Goal: Information Seeking & Learning: Learn about a topic

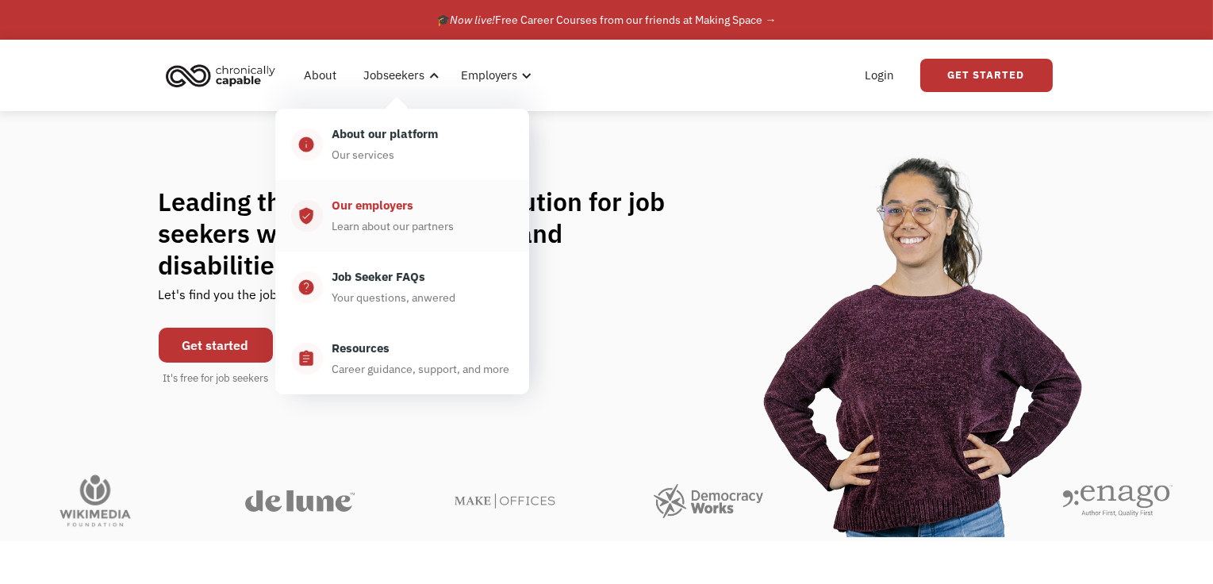
click at [406, 216] on div "Our employers Learn about our partners" at bounding box center [418, 216] width 190 height 40
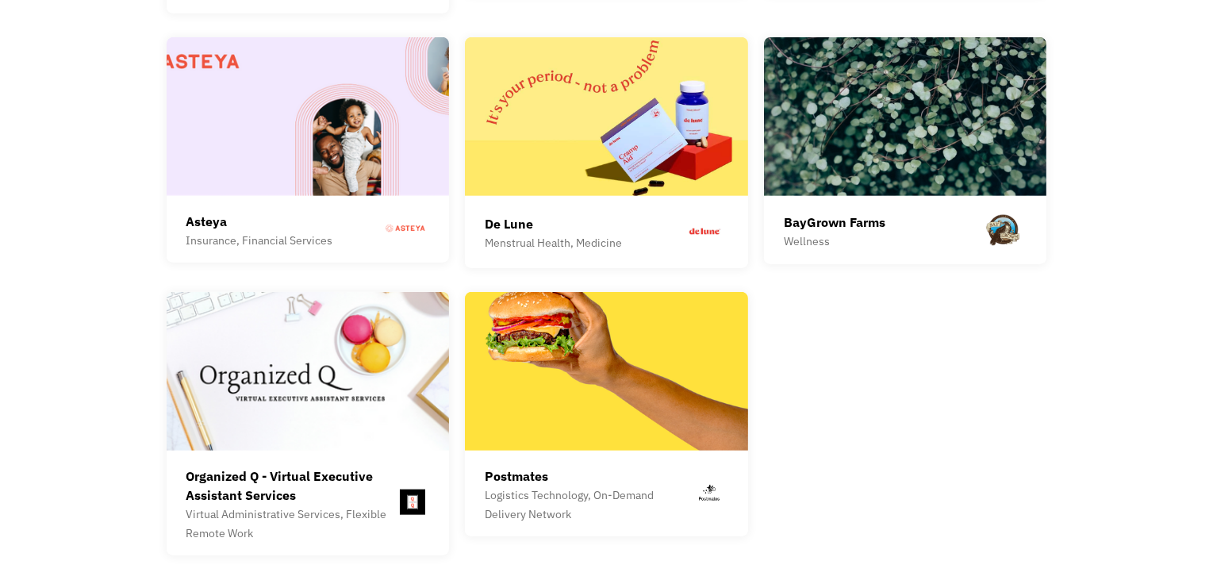
scroll to position [4442, 0]
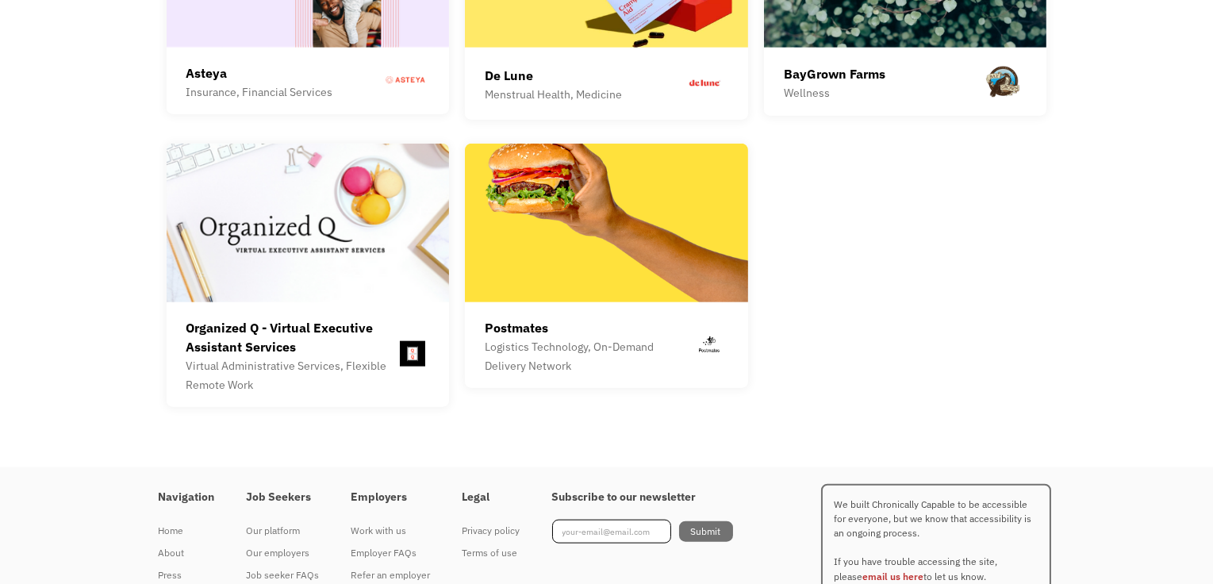
click at [378, 490] on h4 "Employers" at bounding box center [390, 497] width 79 height 14
click at [375, 521] on div "Work with us" at bounding box center [390, 530] width 79 height 19
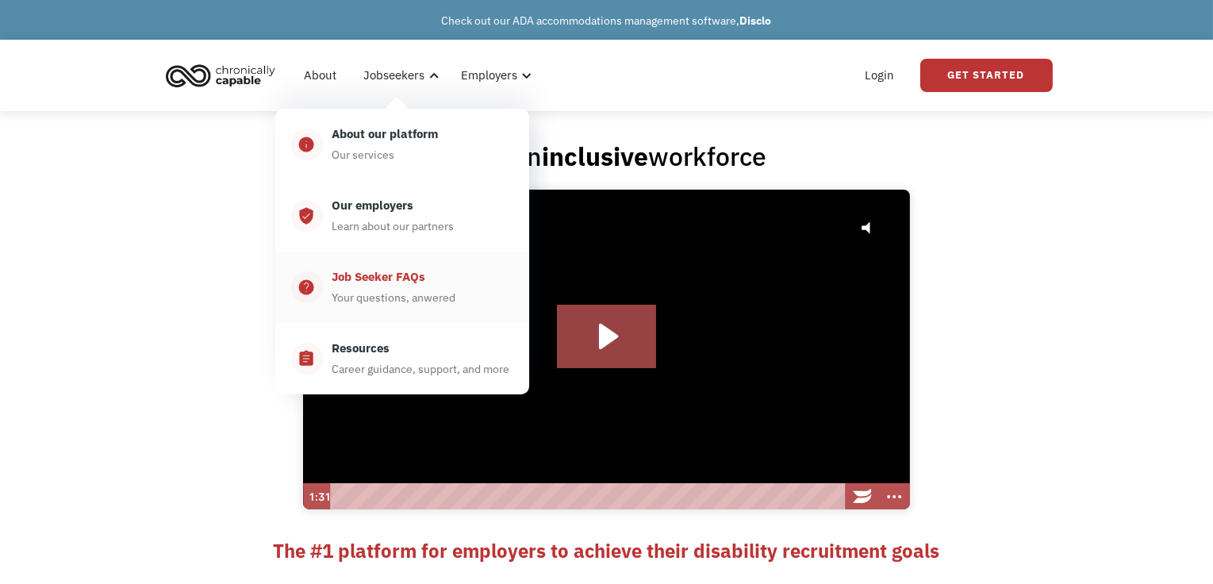
click at [390, 290] on div "Your questions, anwered" at bounding box center [394, 297] width 124 height 19
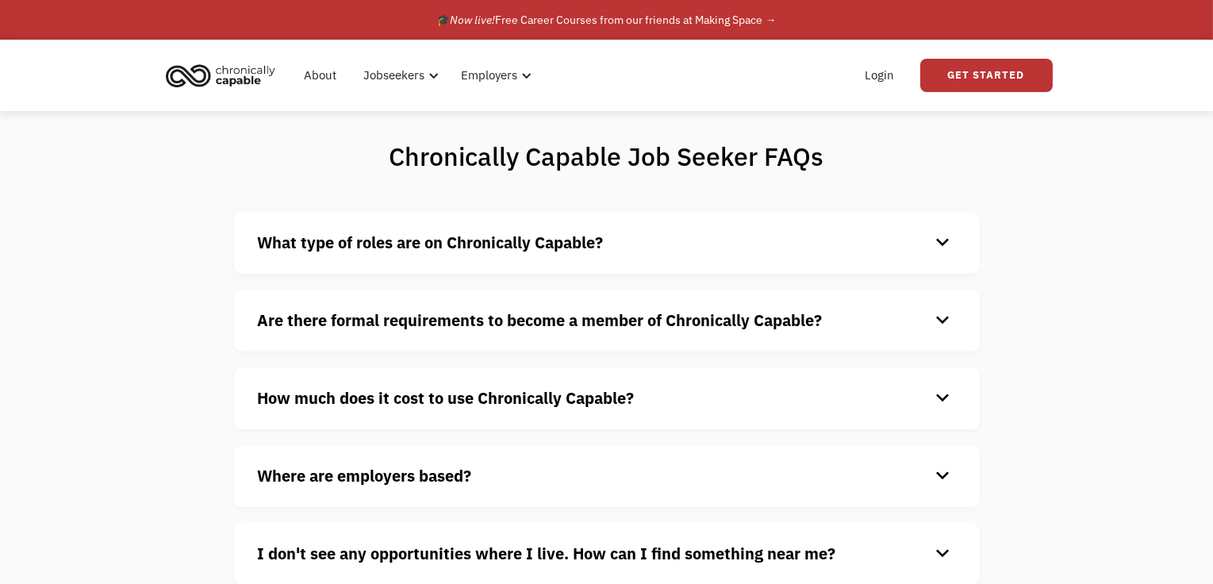
click at [485, 251] on strong "What type of roles are on Chronically Capable?" at bounding box center [431, 242] width 346 height 21
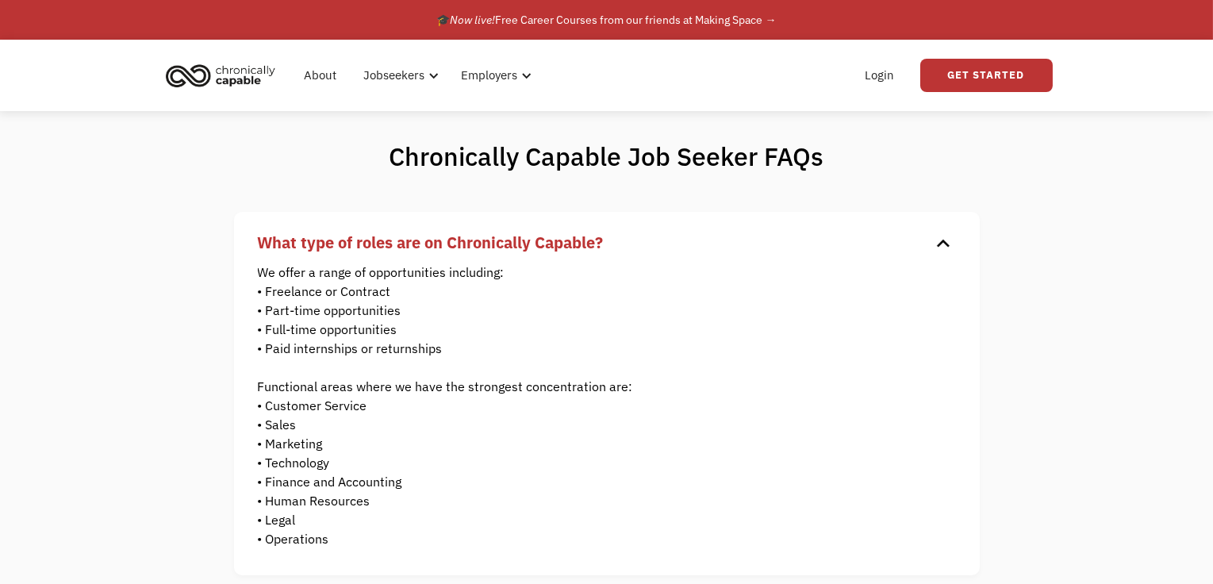
scroll to position [159, 0]
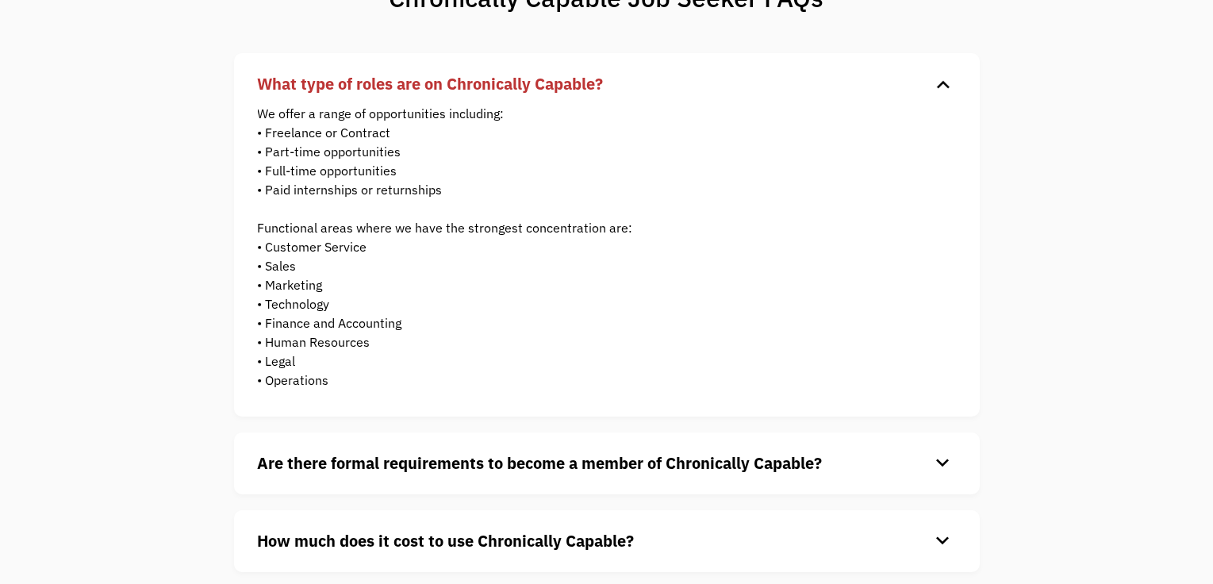
click at [600, 486] on div "Are there formal requirements to become a member of Chronically Capable? keyboa…" at bounding box center [607, 463] width 746 height 62
click at [604, 478] on div "Are there formal requirements to become a member of Chronically Capable? keyboa…" at bounding box center [607, 463] width 746 height 62
click at [608, 474] on h4 "Are there formal requirements to become a member of Chronically Capable?" at bounding box center [594, 463] width 673 height 24
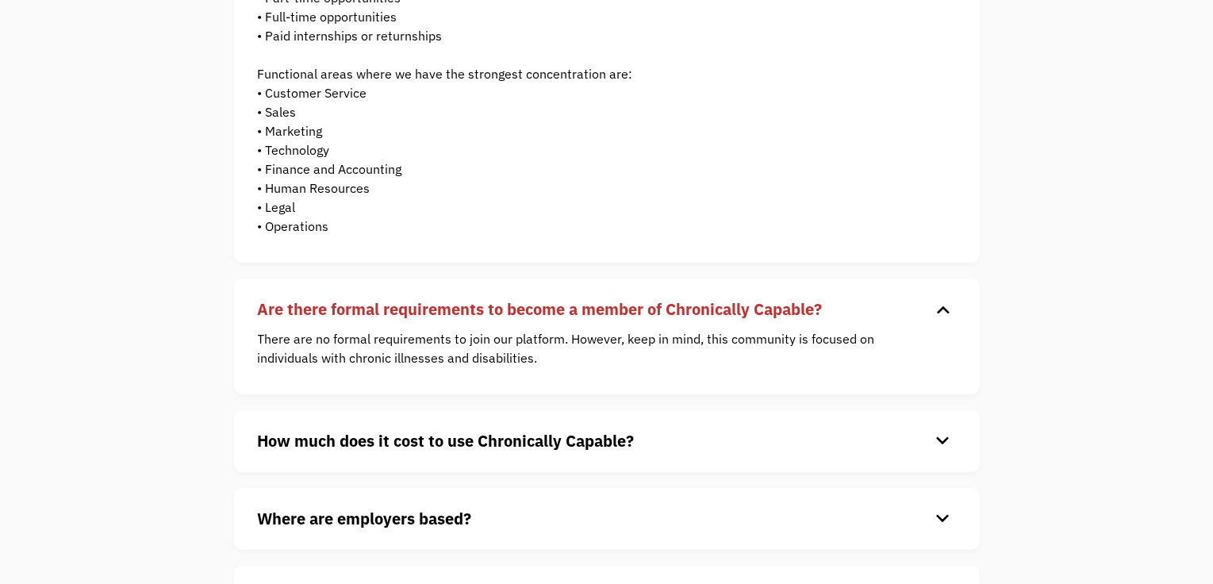
scroll to position [317, 0]
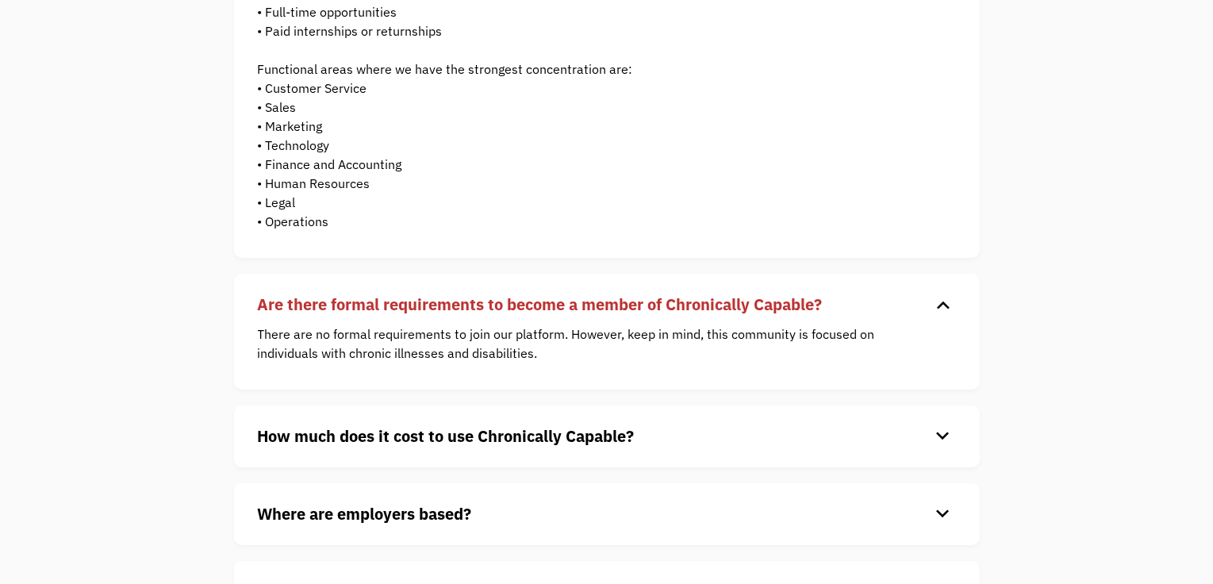
click at [570, 424] on h4 "How much does it cost to use Chronically Capable?" at bounding box center [594, 436] width 673 height 24
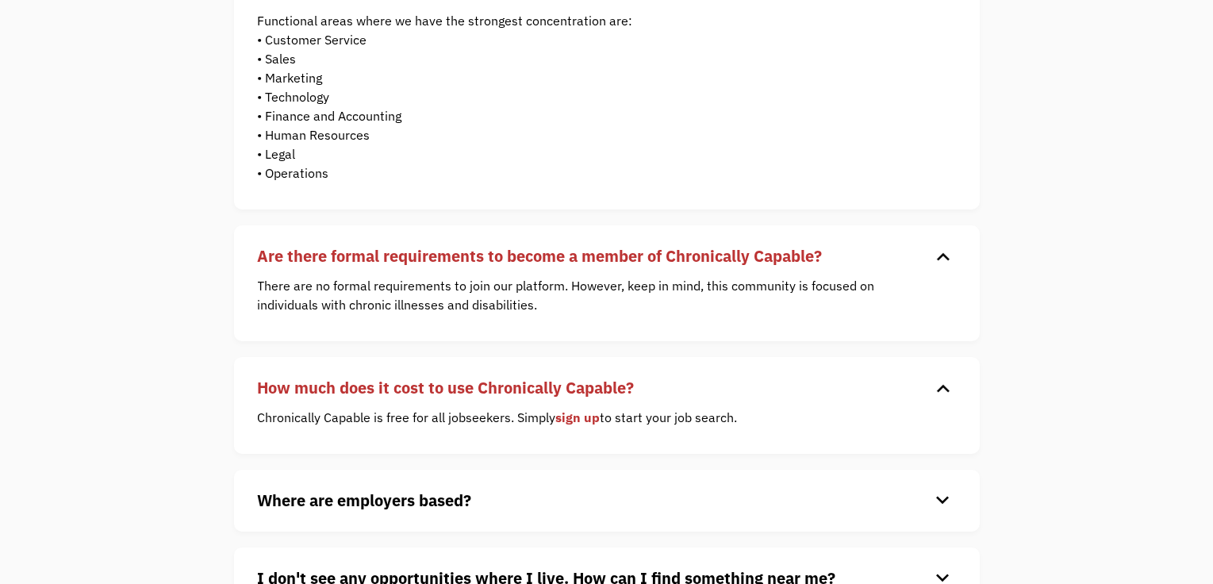
scroll to position [397, 0]
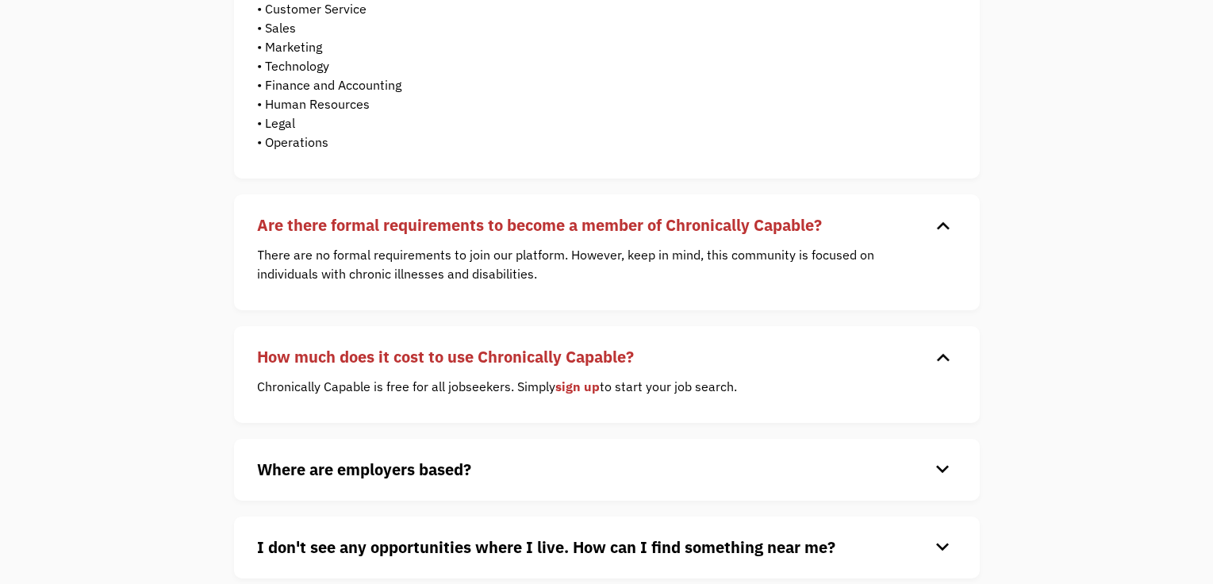
click at [561, 483] on div "Where are employers based? keyboard_arrow_down Our customers are based all over…" at bounding box center [607, 470] width 746 height 62
click at [489, 471] on h4 "Where are employers based?" at bounding box center [594, 470] width 673 height 24
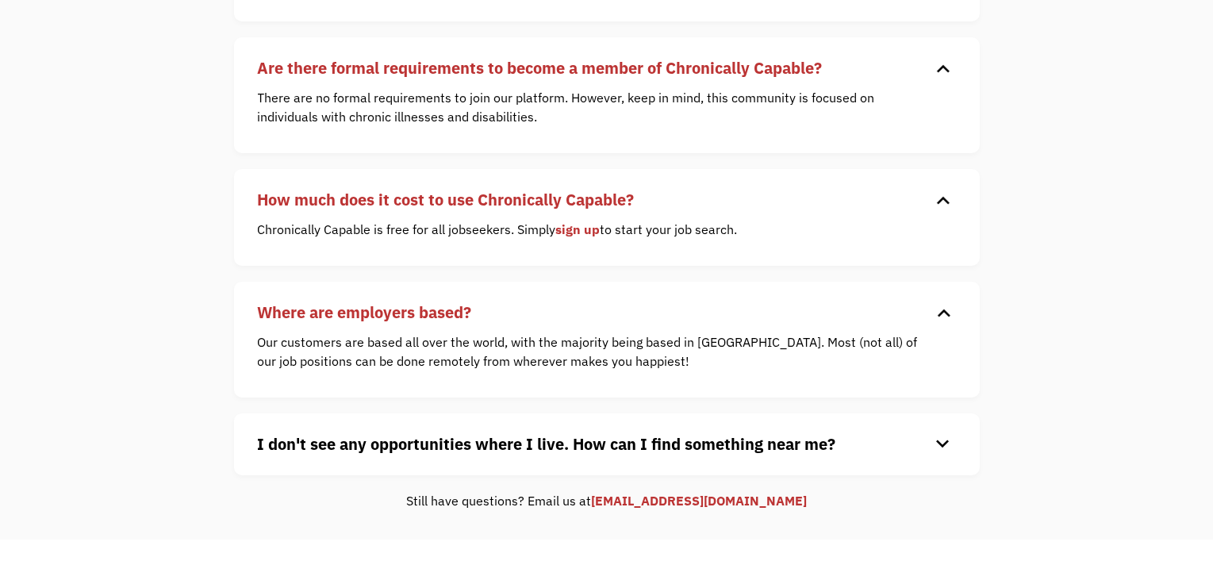
scroll to position [555, 0]
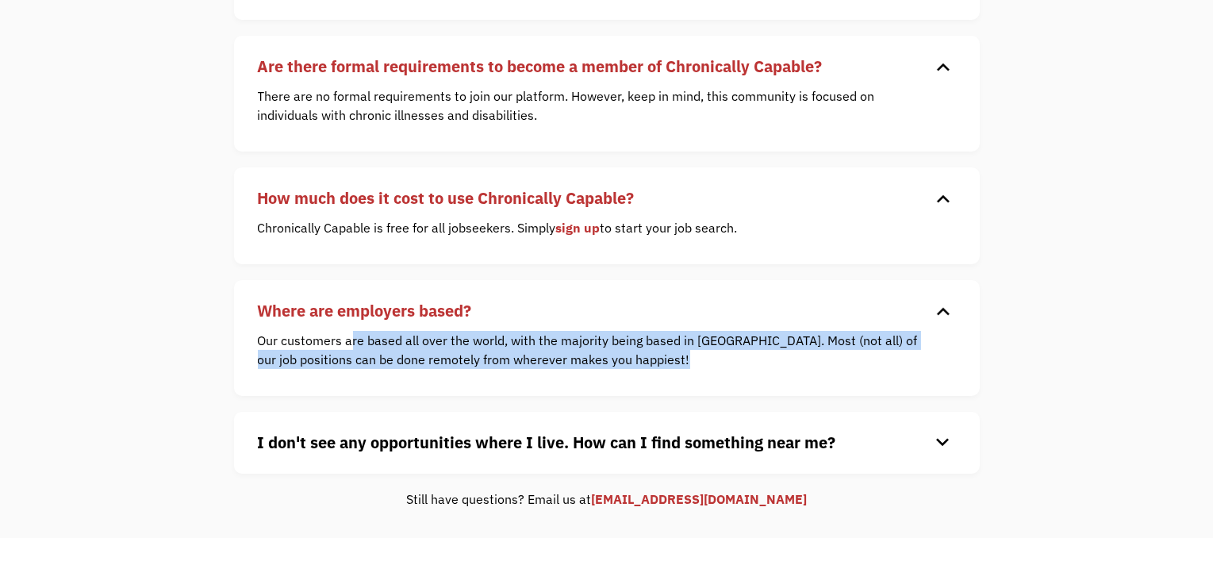
drag, startPoint x: 383, startPoint y: 338, endPoint x: 640, endPoint y: 359, distance: 257.8
click at [640, 359] on p "Our customers are based all over the world, with the majority being based in th…" at bounding box center [595, 350] width 674 height 38
click at [503, 364] on p "Our customers are based all over the world, with the majority being based in th…" at bounding box center [595, 350] width 674 height 38
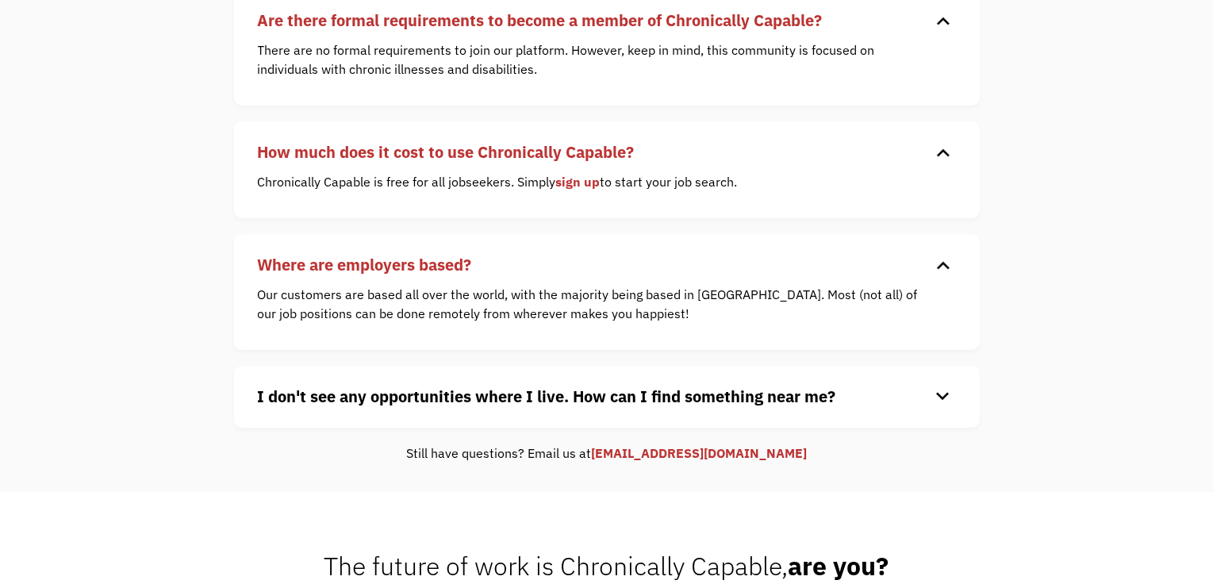
scroll to position [635, 0]
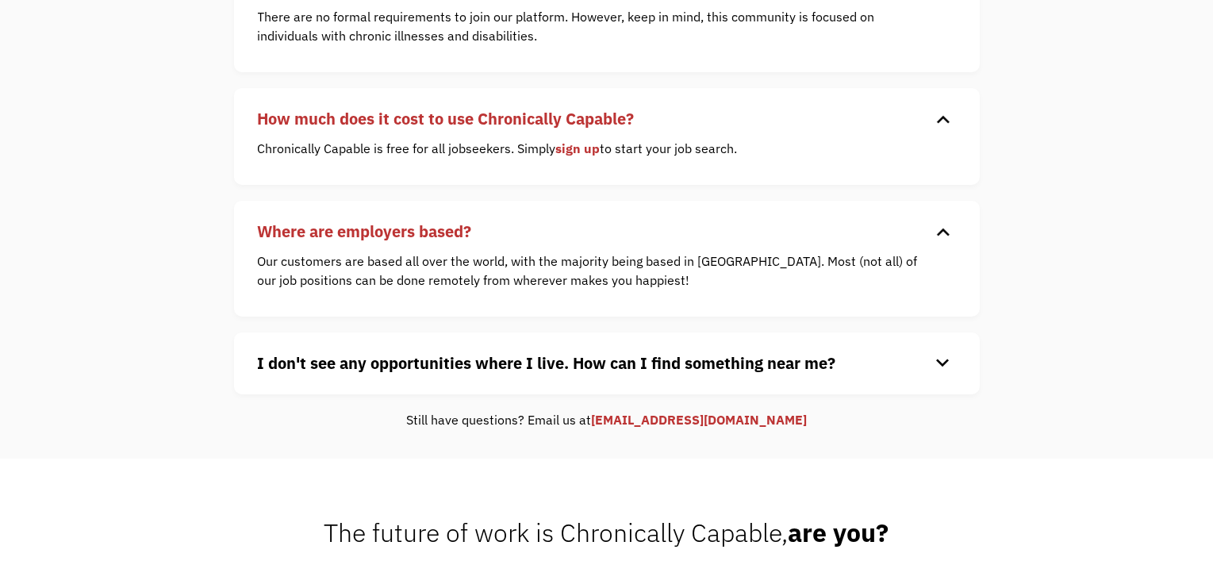
click at [553, 367] on strong "I don't see any opportunities where I live. How can I find something near me?" at bounding box center [547, 362] width 578 height 21
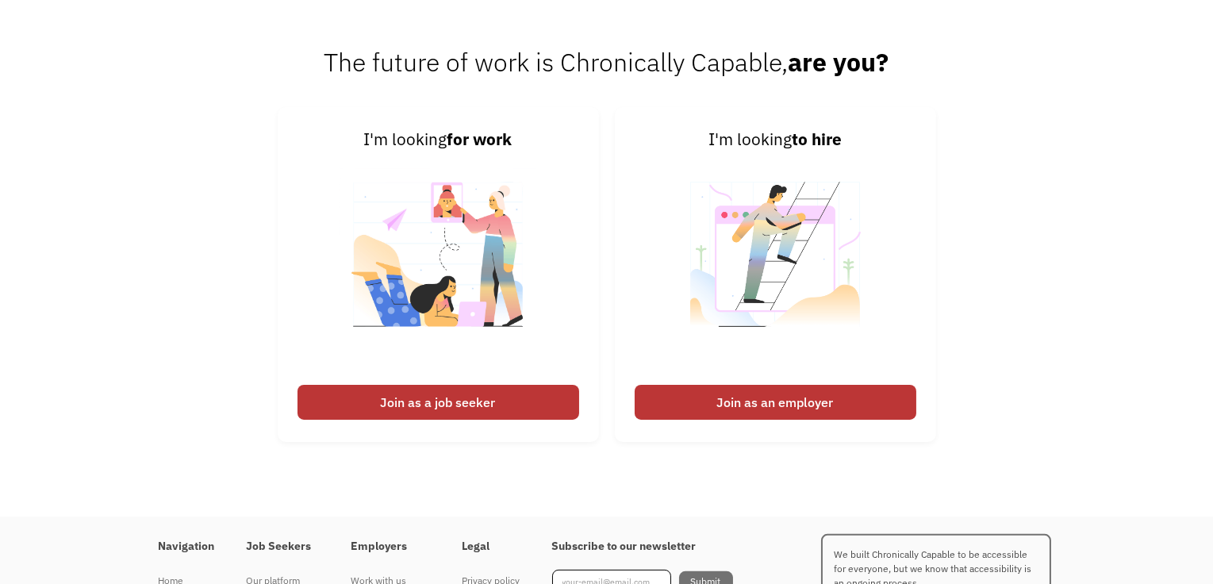
scroll to position [1190, 0]
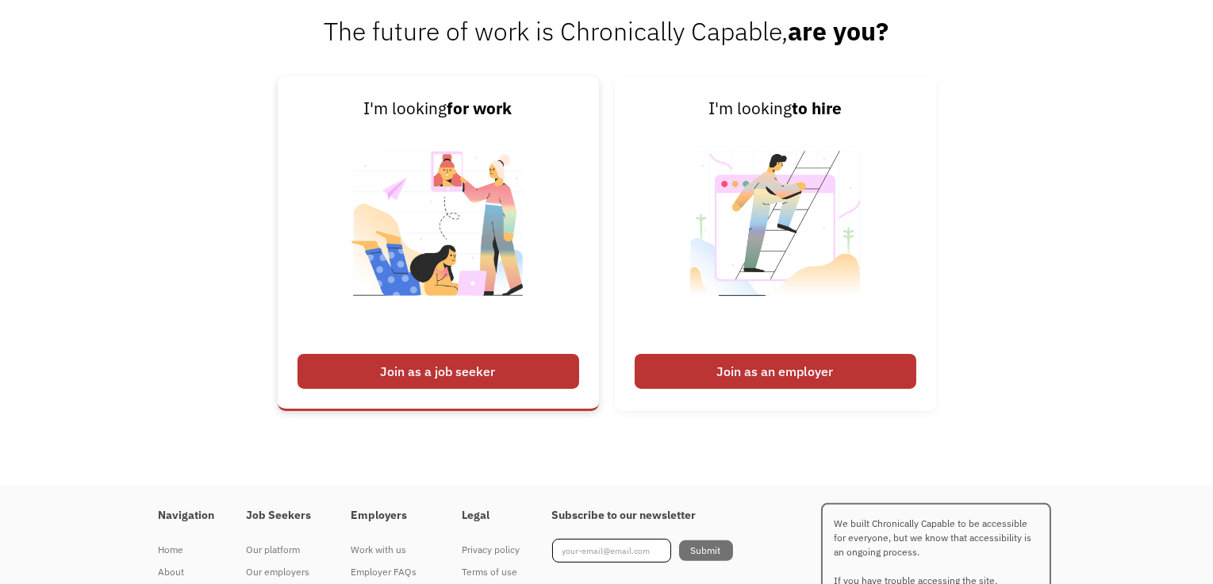
click at [482, 369] on div "Join as a job seeker" at bounding box center [438, 371] width 282 height 35
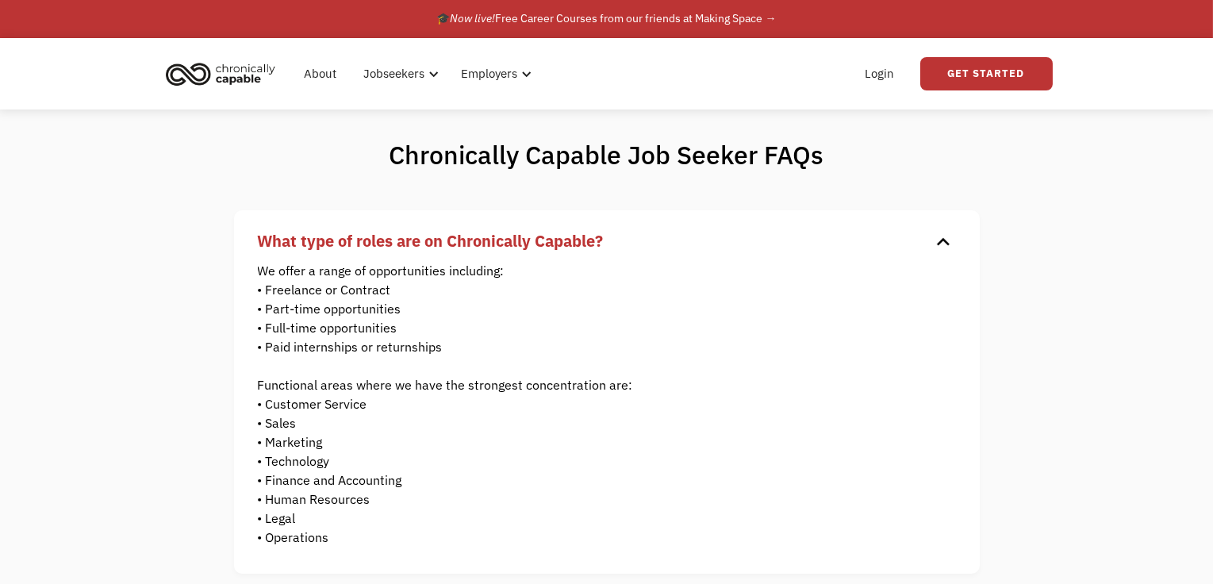
scroll to position [0, 0]
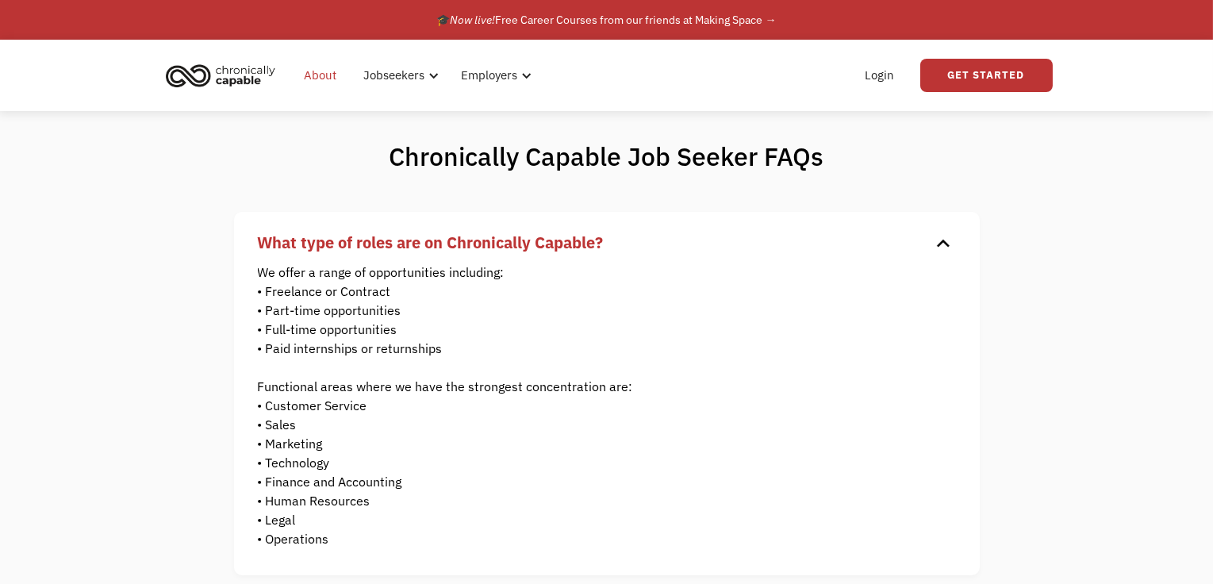
click at [322, 82] on link "About" at bounding box center [321, 75] width 52 height 51
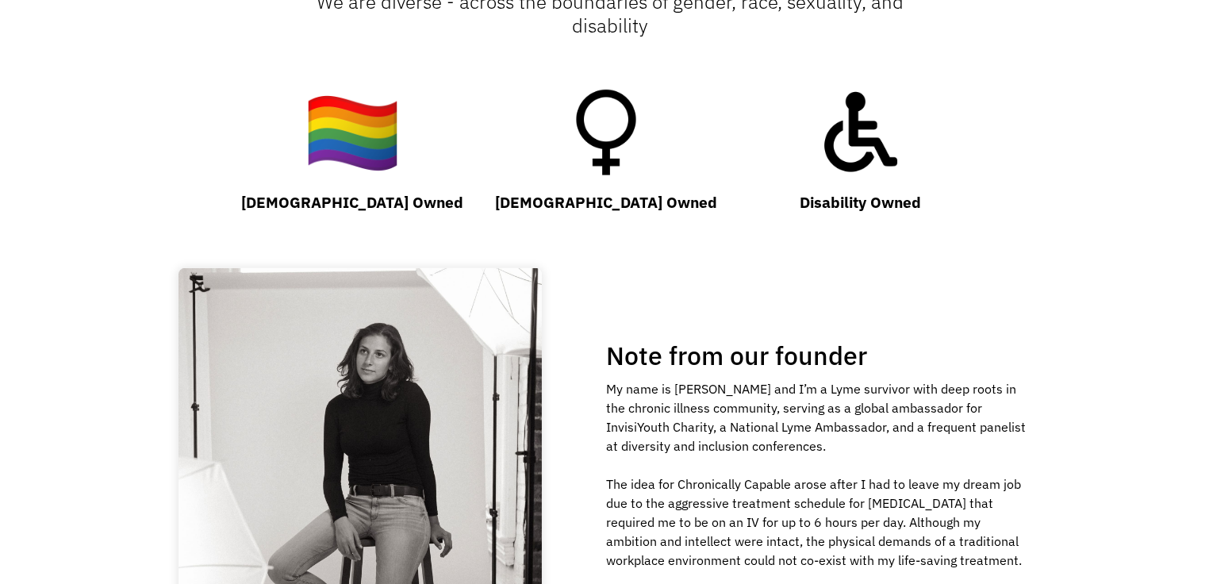
scroll to position [1428, 0]
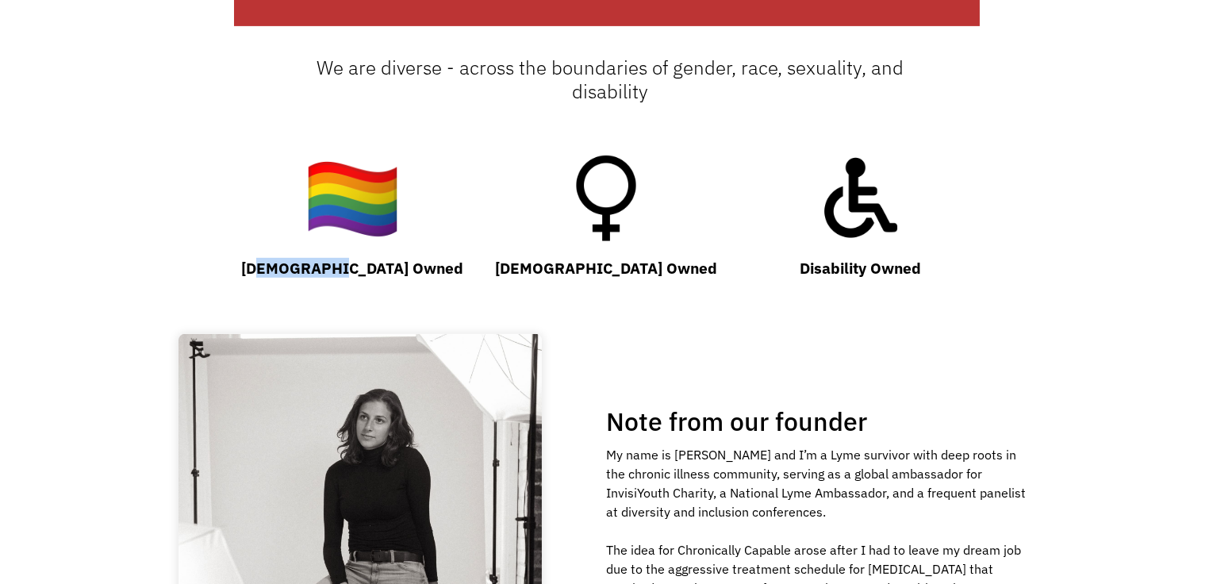
drag, startPoint x: 328, startPoint y: 266, endPoint x: 410, endPoint y: 266, distance: 82.5
click at [410, 266] on div "[DEMOGRAPHIC_DATA] Owned" at bounding box center [353, 268] width 238 height 19
drag, startPoint x: 410, startPoint y: 266, endPoint x: 661, endPoint y: 269, distance: 251.4
click at [661, 269] on div "[DEMOGRAPHIC_DATA] Owned" at bounding box center [606, 268] width 238 height 19
drag, startPoint x: 661, startPoint y: 269, endPoint x: 956, endPoint y: 263, distance: 294.3
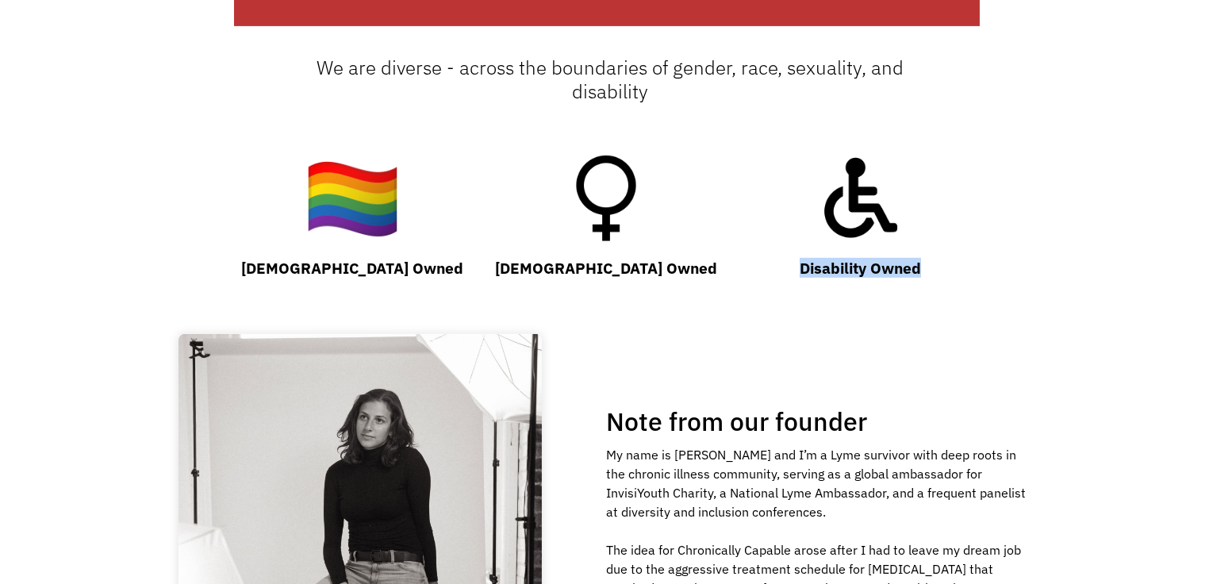
click at [956, 263] on div "Disability Owned" at bounding box center [860, 268] width 238 height 19
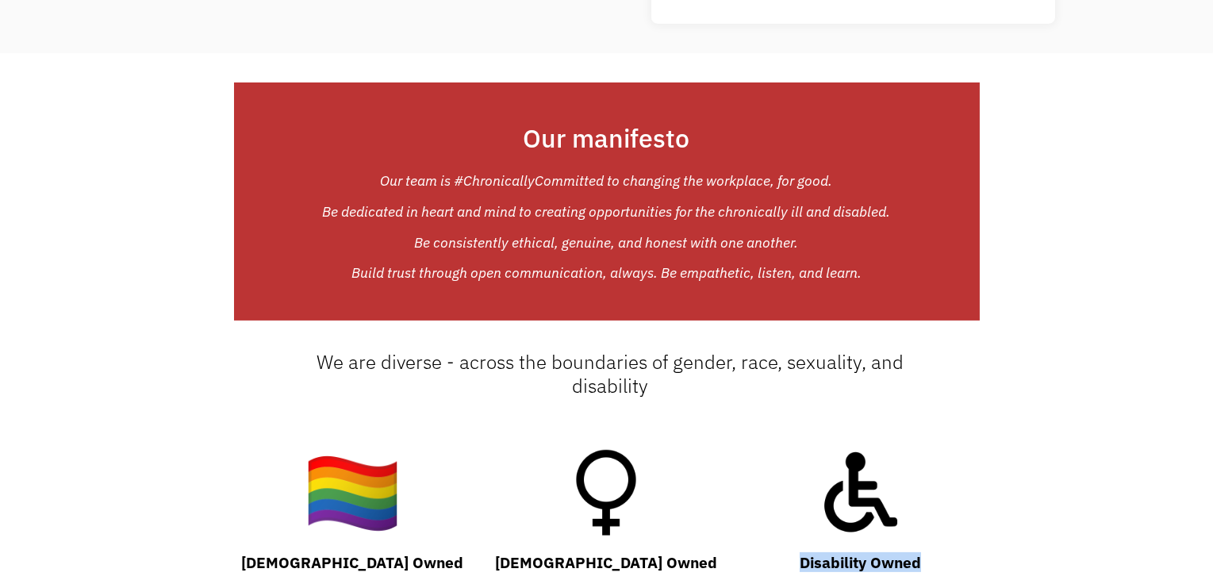
scroll to position [1110, 0]
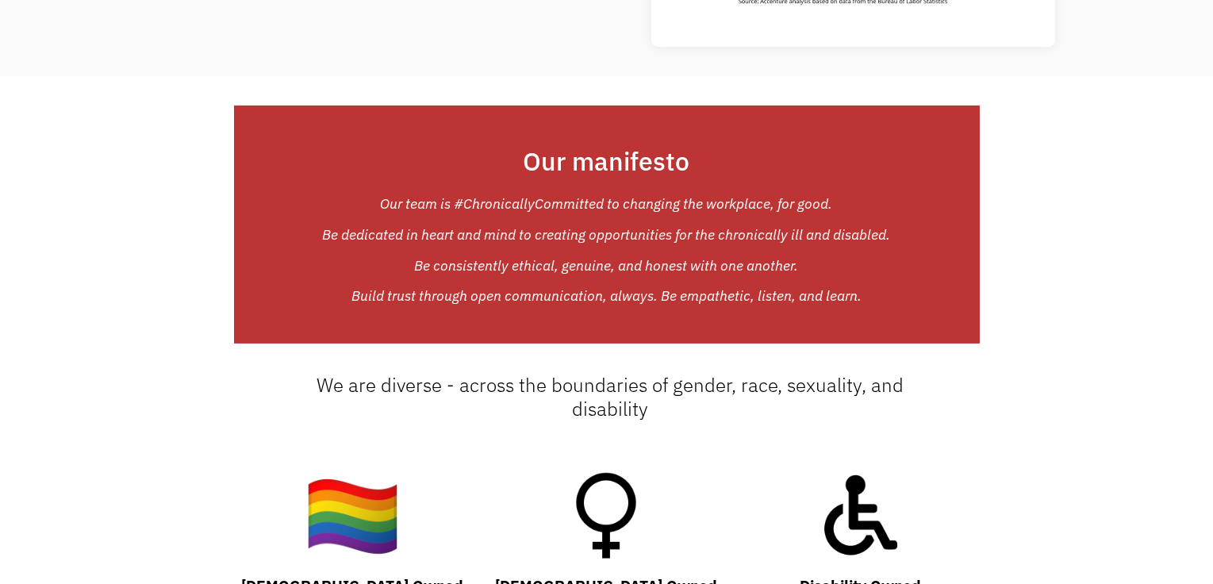
drag, startPoint x: 445, startPoint y: 206, endPoint x: 568, endPoint y: 225, distance: 124.4
click at [568, 225] on div "Our team is #ChronicallyCommitted to changing the workplace, for good. ‍ Be ded…" at bounding box center [607, 250] width 568 height 108
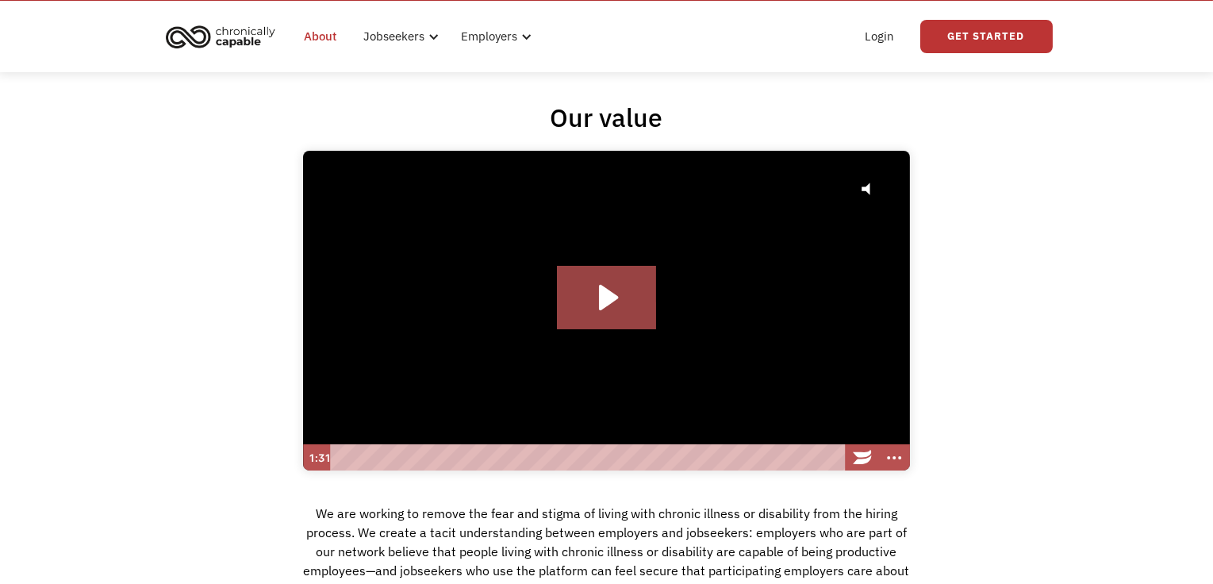
scroll to position [0, 0]
